Goal: Check status: Check status

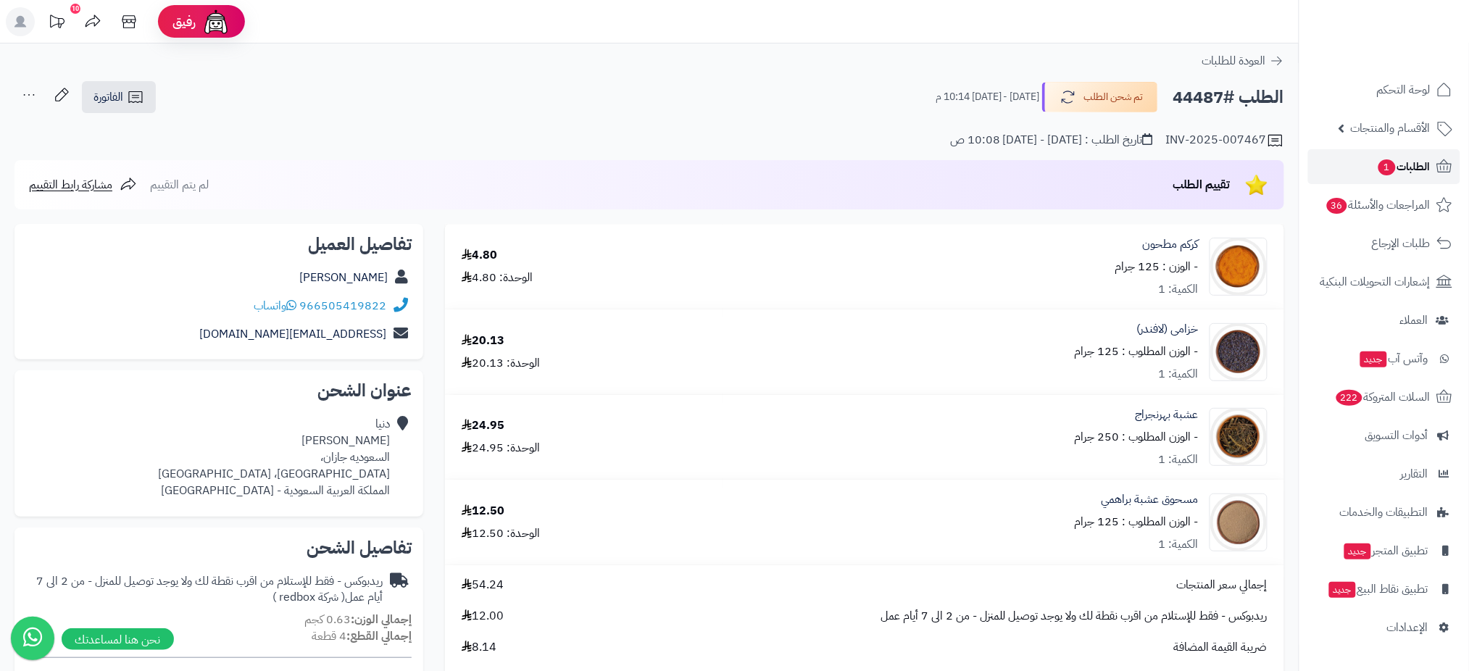
click at [1408, 165] on span "الطلبات 1" at bounding box center [1404, 167] width 54 height 20
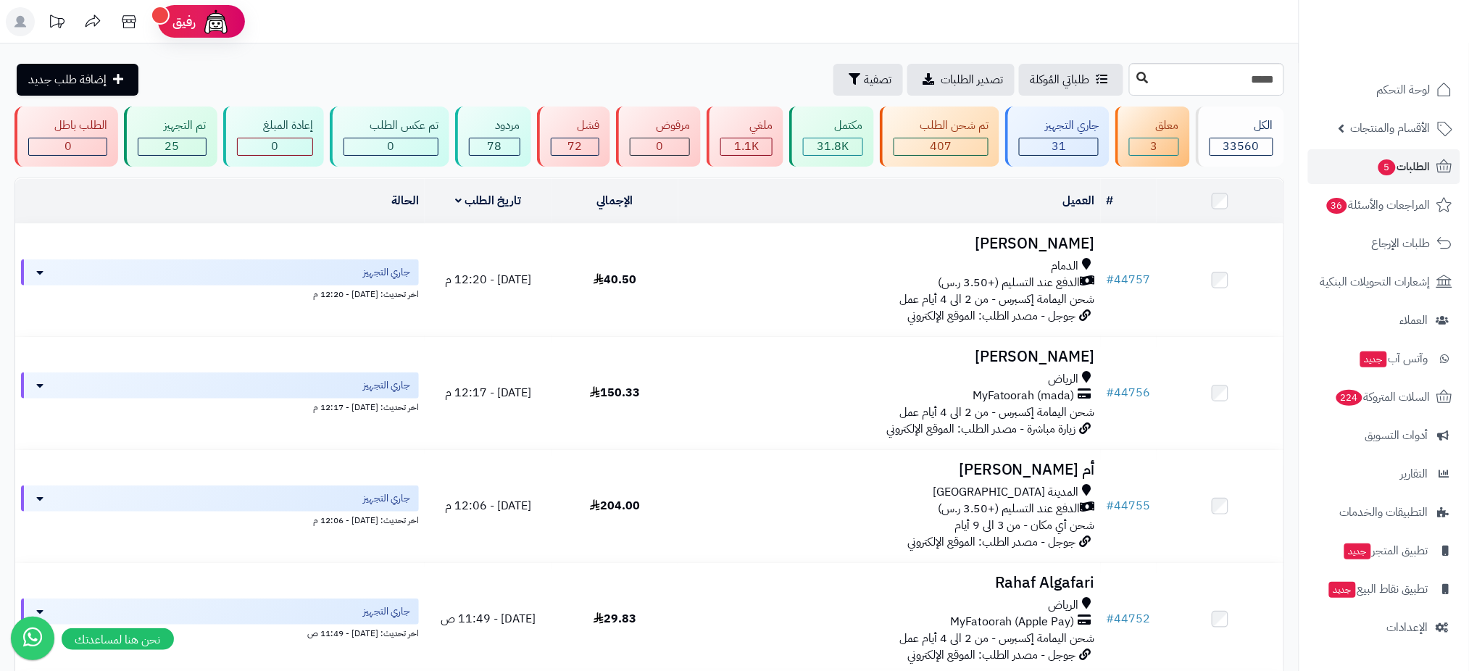
type input "*****"
click at [1137, 75] on icon at bounding box center [1143, 78] width 12 height 12
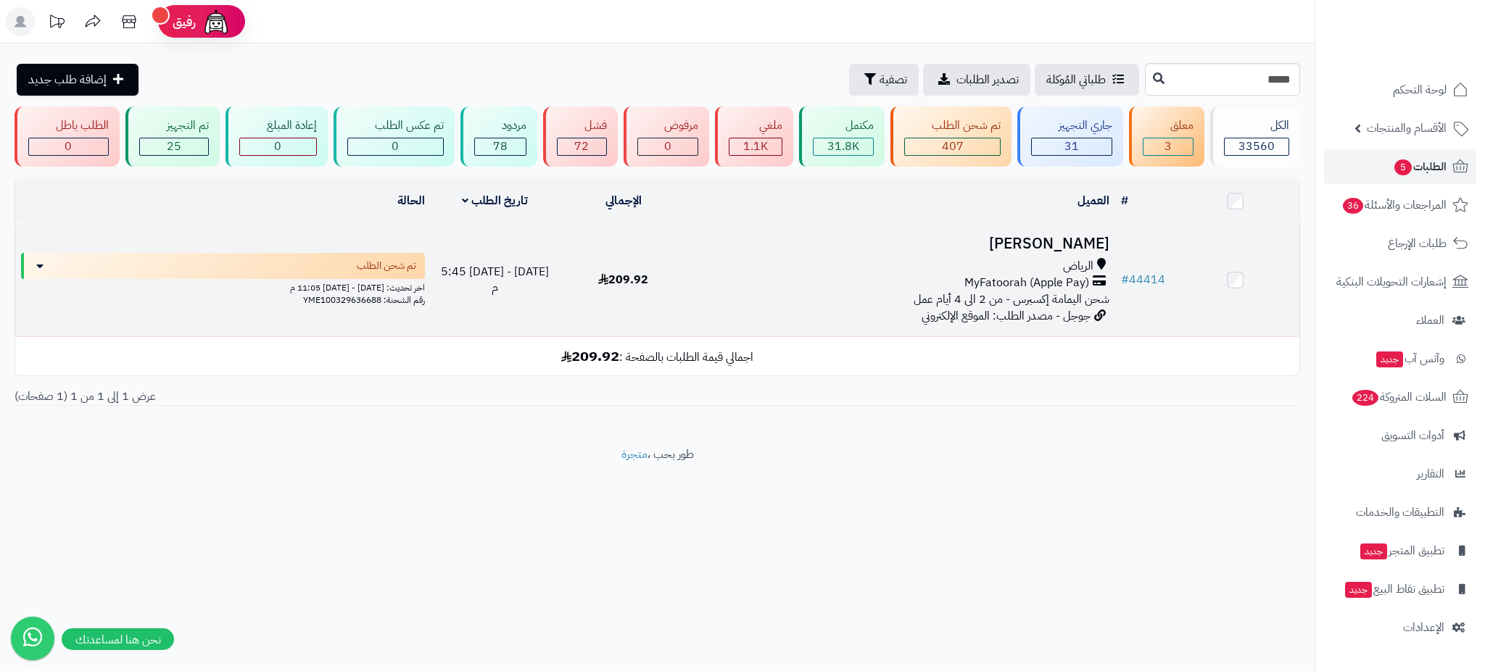
click at [1033, 238] on h3 "[PERSON_NAME]" at bounding box center [901, 244] width 416 height 17
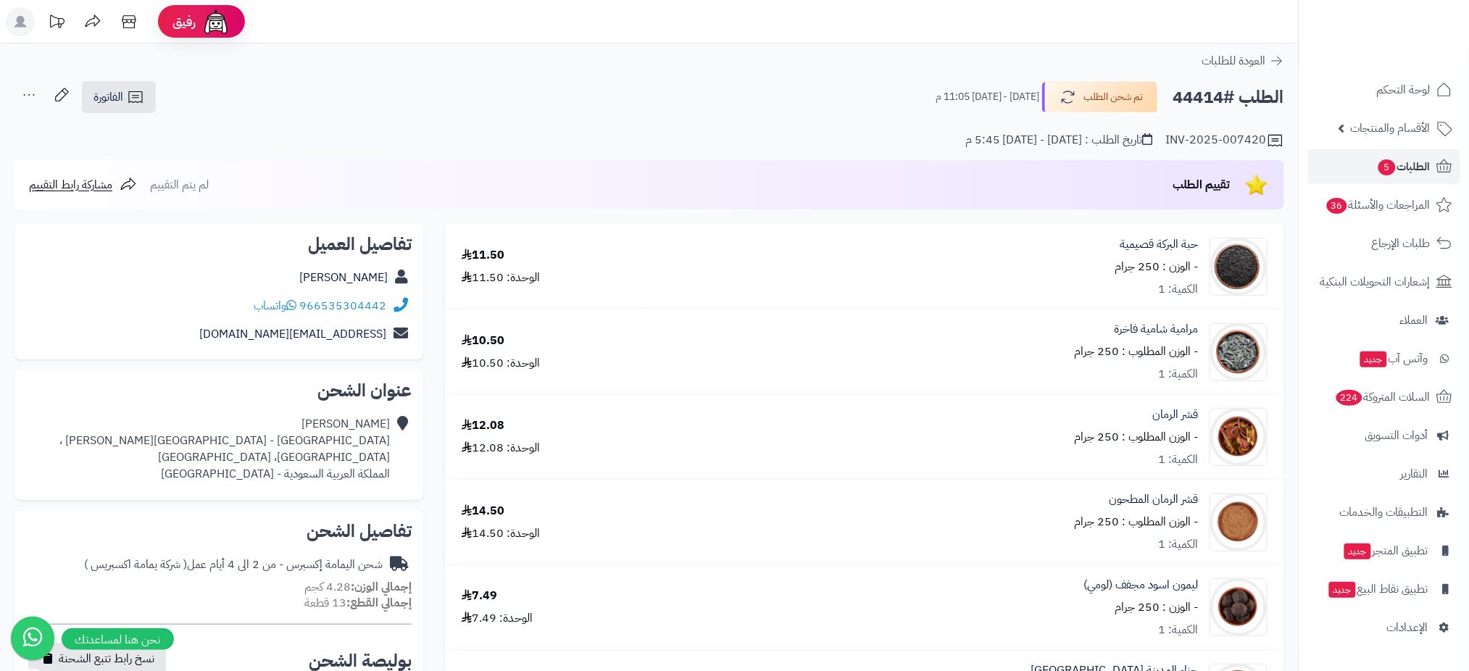
scroll to position [587, 0]
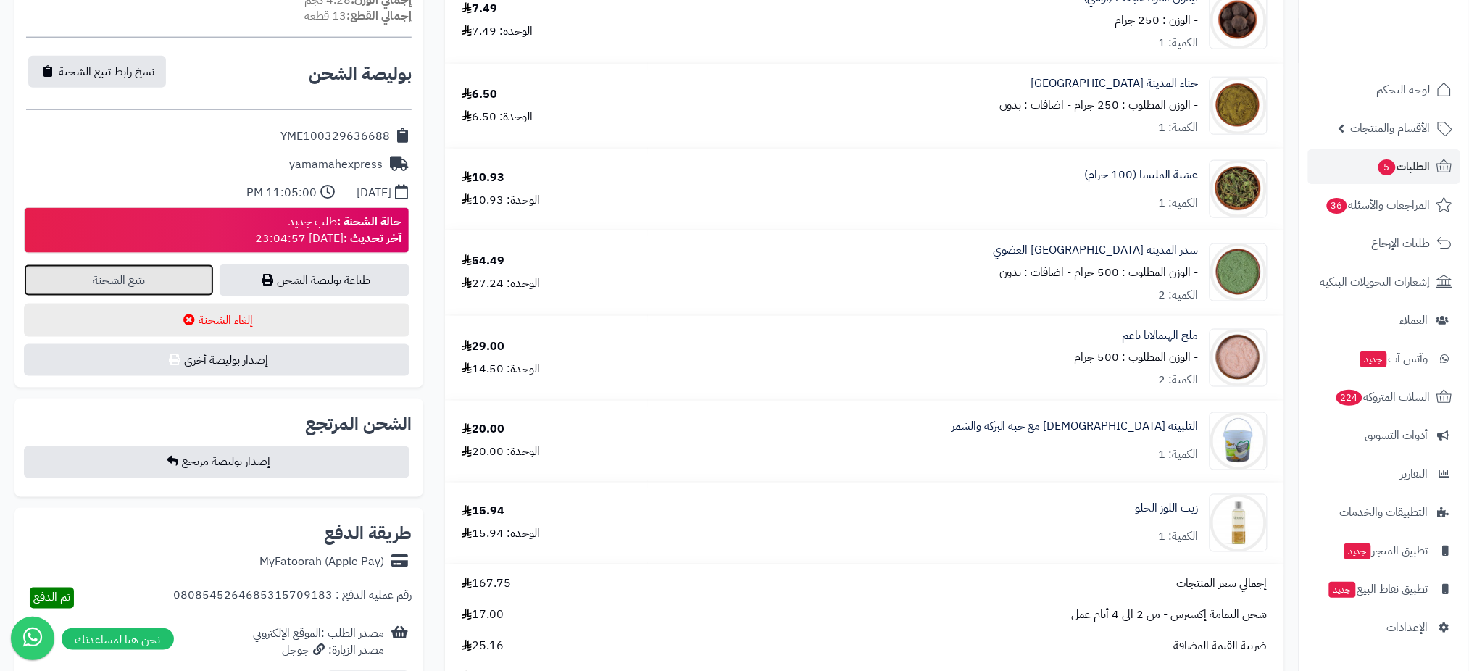
click at [130, 273] on link "تتبع الشحنة" at bounding box center [119, 281] width 190 height 32
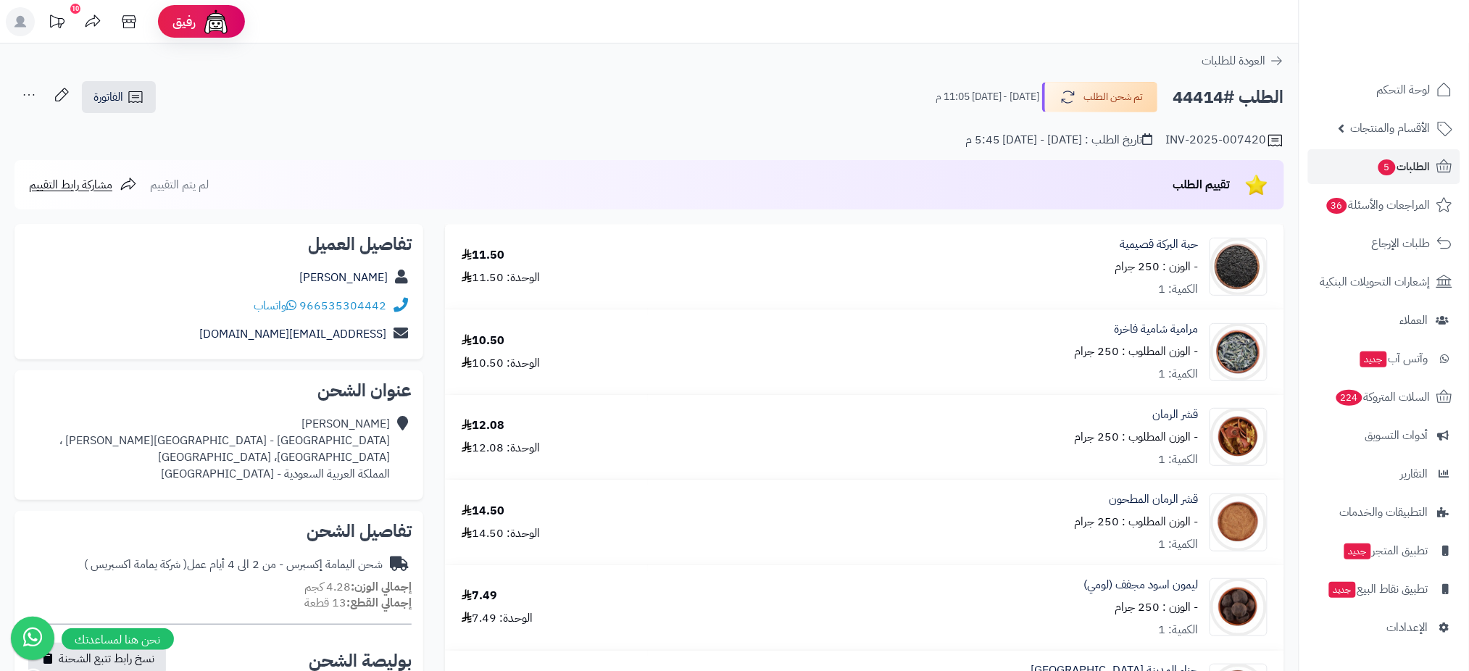
drag, startPoint x: 1224, startPoint y: 96, endPoint x: 1176, endPoint y: 97, distance: 47.8
click at [1176, 97] on h2 "الطلب #44414" at bounding box center [1229, 98] width 111 height 30
copy h2 "44414"
